Goal: Task Accomplishment & Management: Complete application form

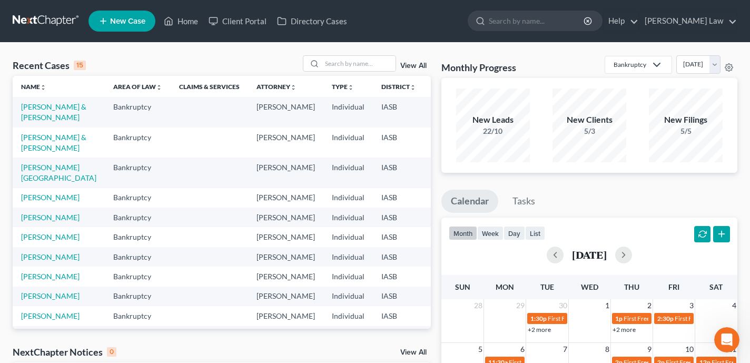
scroll to position [770, 0]
click at [342, 62] on input "search" at bounding box center [359, 63] width 74 height 15
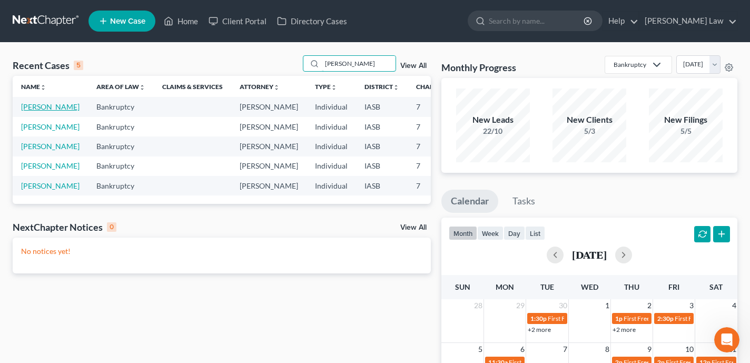
type input "[PERSON_NAME]"
click at [29, 111] on link "[PERSON_NAME]" at bounding box center [50, 106] width 58 height 9
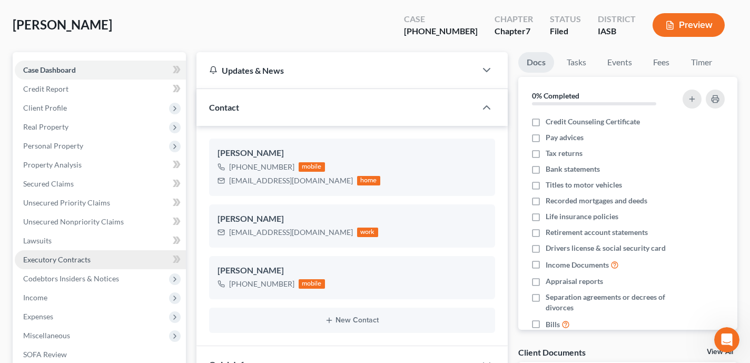
scroll to position [1400, 0]
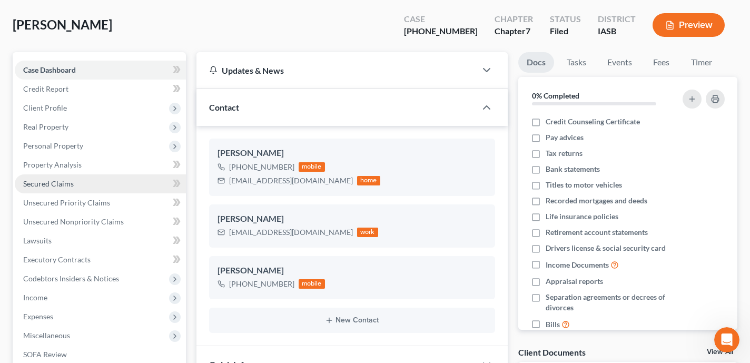
click at [101, 185] on link "Secured Claims" at bounding box center [100, 183] width 171 height 19
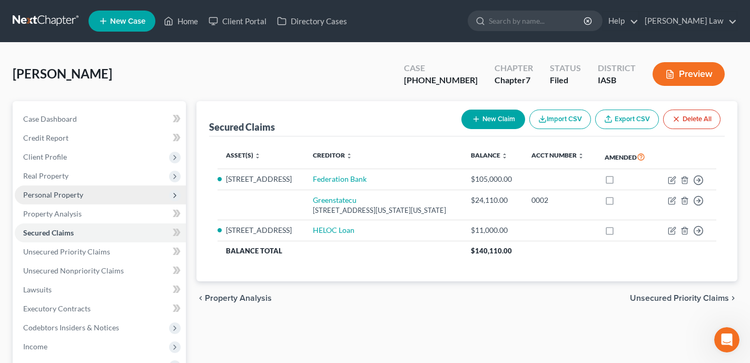
click at [126, 194] on span "Personal Property" at bounding box center [100, 194] width 171 height 19
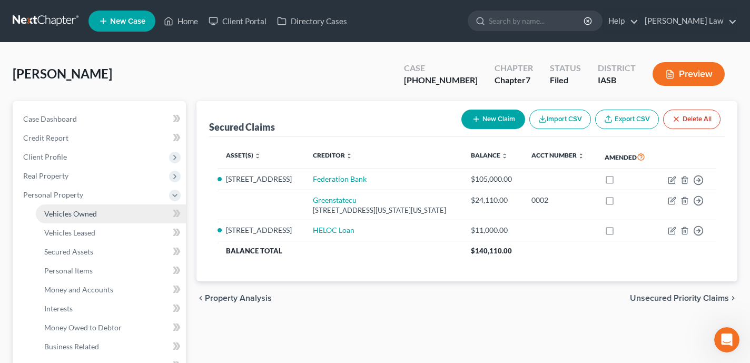
click at [122, 210] on link "Vehicles Owned" at bounding box center [111, 213] width 150 height 19
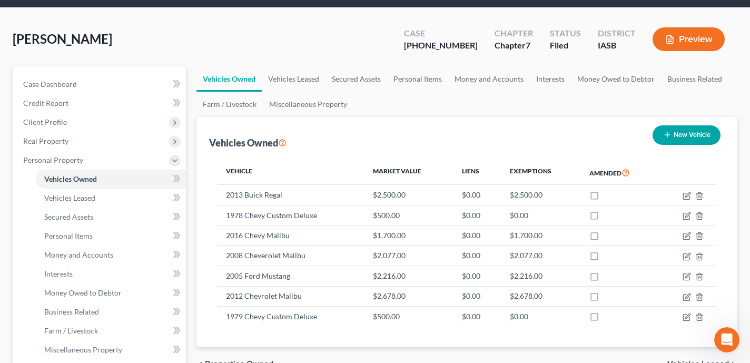
scroll to position [26, 0]
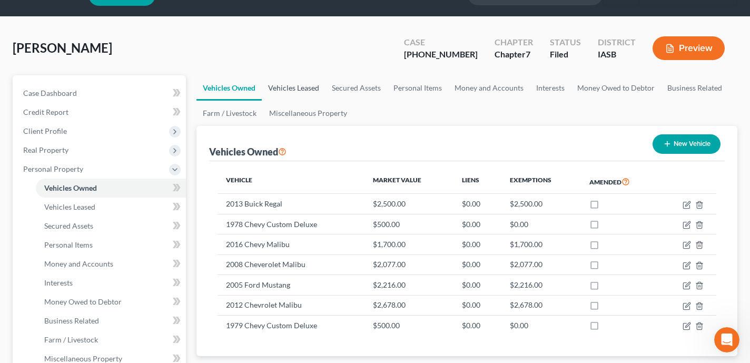
click at [292, 85] on link "Vehicles Leased" at bounding box center [294, 87] width 64 height 25
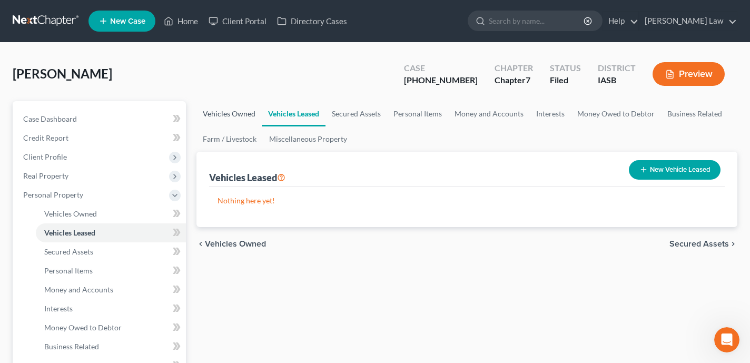
click at [241, 106] on link "Vehicles Owned" at bounding box center [228, 113] width 65 height 25
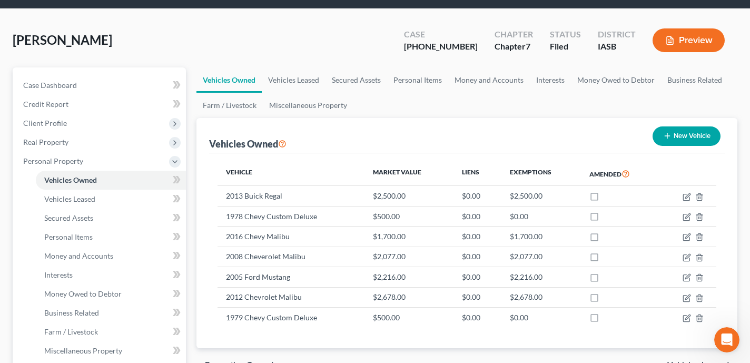
scroll to position [71, 0]
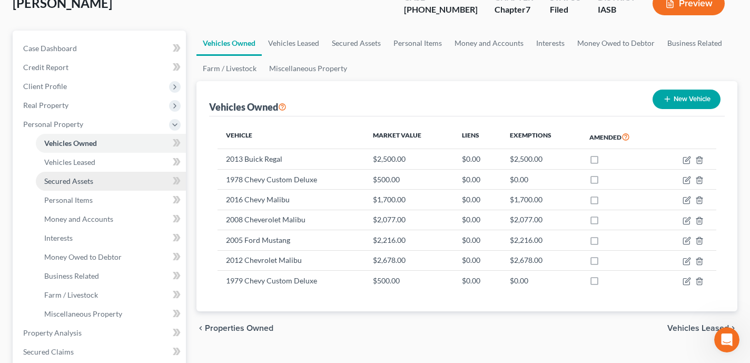
click at [135, 185] on link "Secured Assets" at bounding box center [111, 181] width 150 height 19
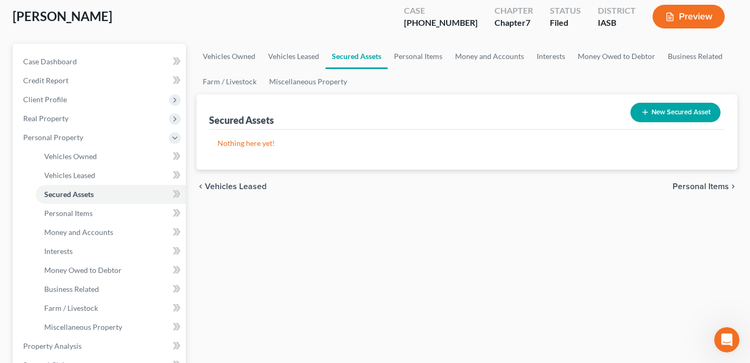
scroll to position [94, 0]
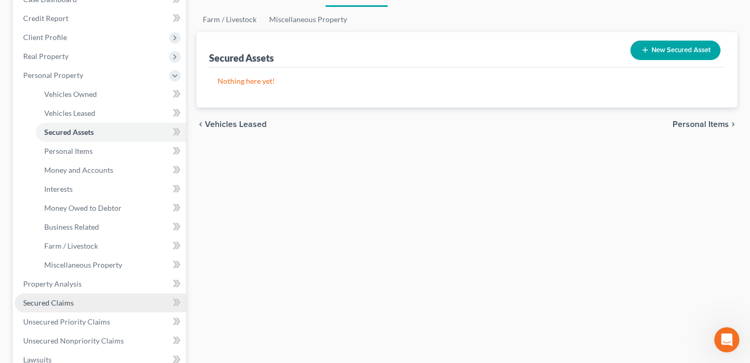
click at [103, 303] on link "Secured Claims" at bounding box center [100, 302] width 171 height 19
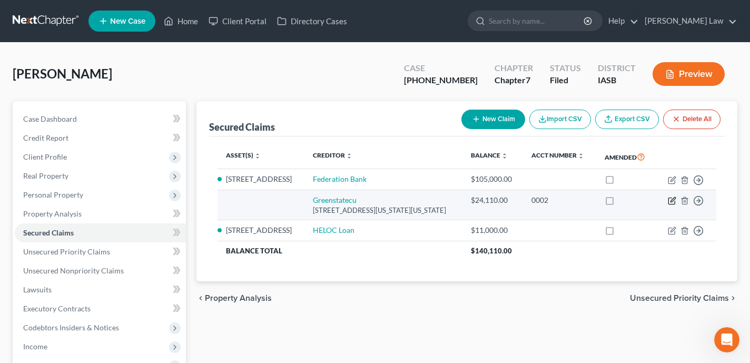
click at [669, 197] on icon "button" at bounding box center [672, 200] width 8 height 8
select select "16"
select select "0"
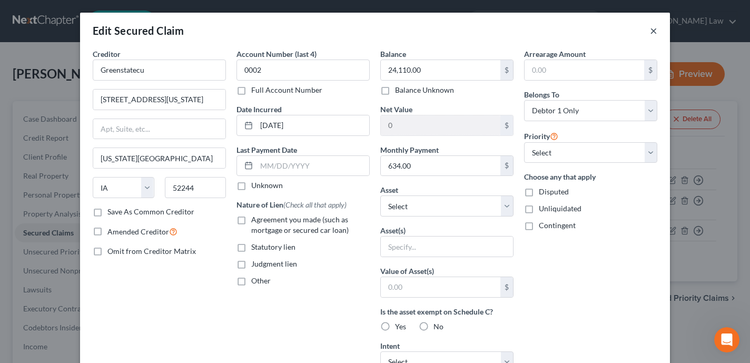
click at [653, 30] on button "×" at bounding box center [653, 30] width 7 height 13
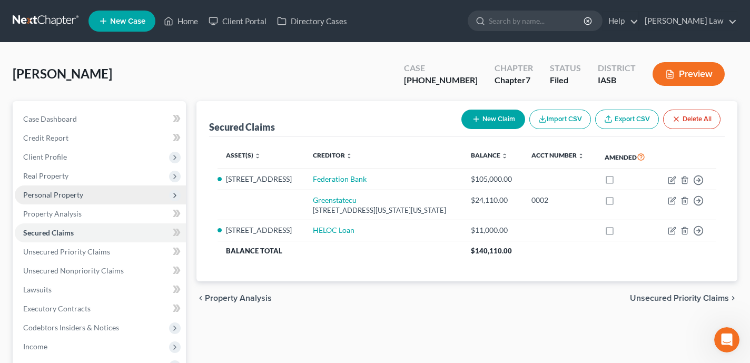
click at [128, 201] on span "Personal Property" at bounding box center [100, 194] width 171 height 19
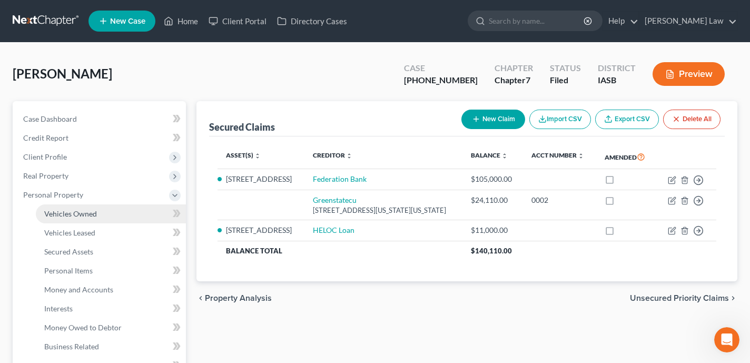
click at [123, 211] on link "Vehicles Owned" at bounding box center [111, 213] width 150 height 19
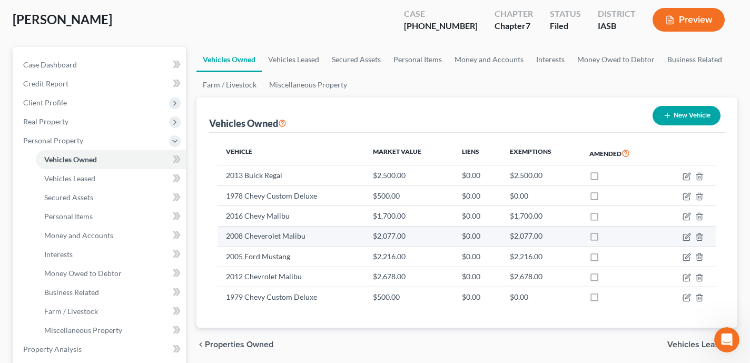
scroll to position [32, 0]
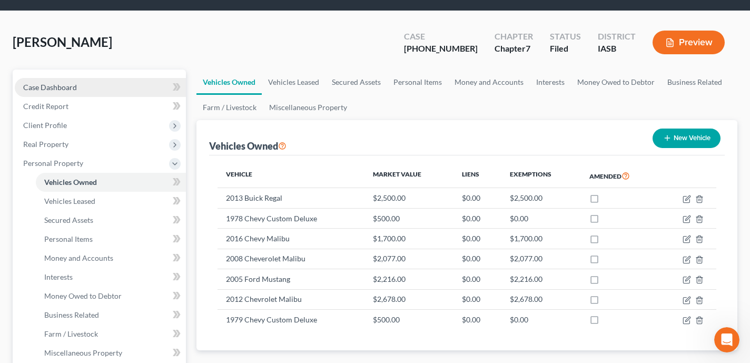
click at [134, 84] on link "Case Dashboard" at bounding box center [100, 87] width 171 height 19
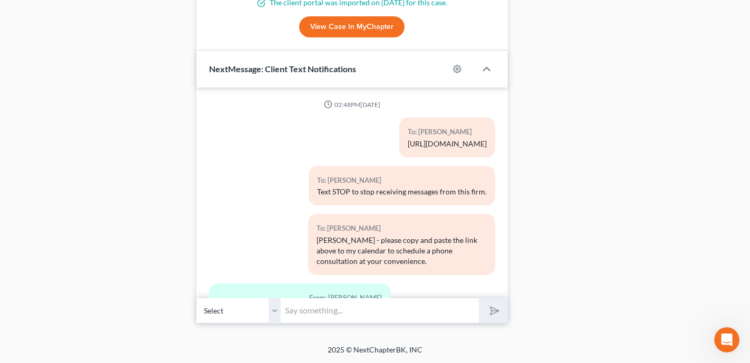
scroll to position [1400, 0]
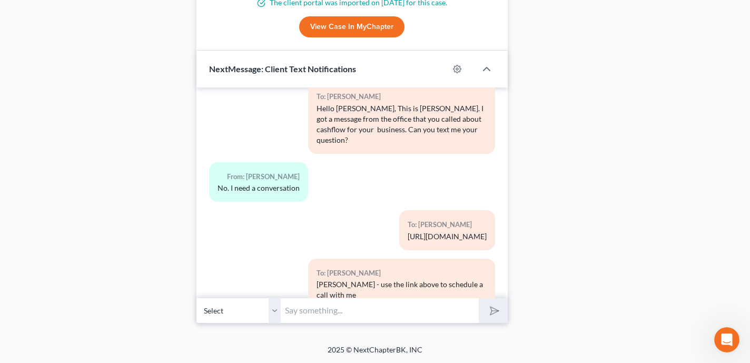
click at [353, 311] on input "text" at bounding box center [380, 311] width 198 height 26
type input "[PERSON_NAME] do you have a Ford F 250 and do you wish to Reaffirm it?"
click at [479, 298] on button "submit" at bounding box center [493, 310] width 29 height 25
